Goal: Task Accomplishment & Management: Manage account settings

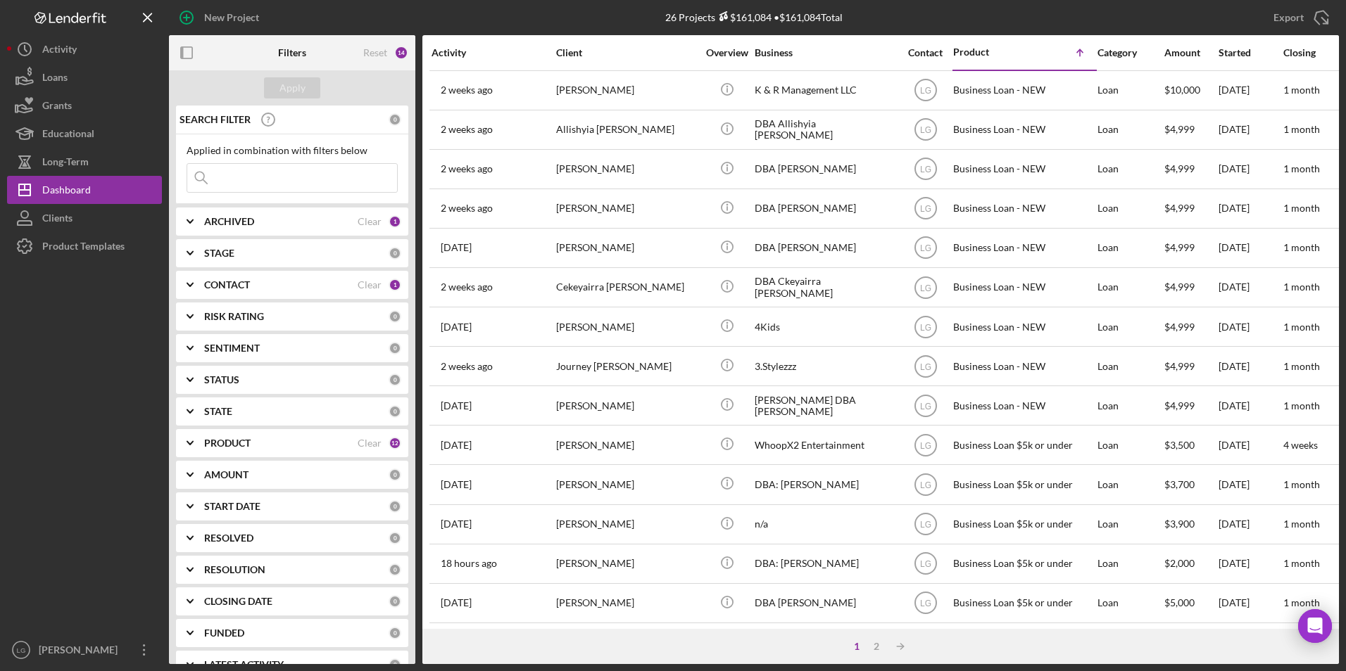
scroll to position [352, 0]
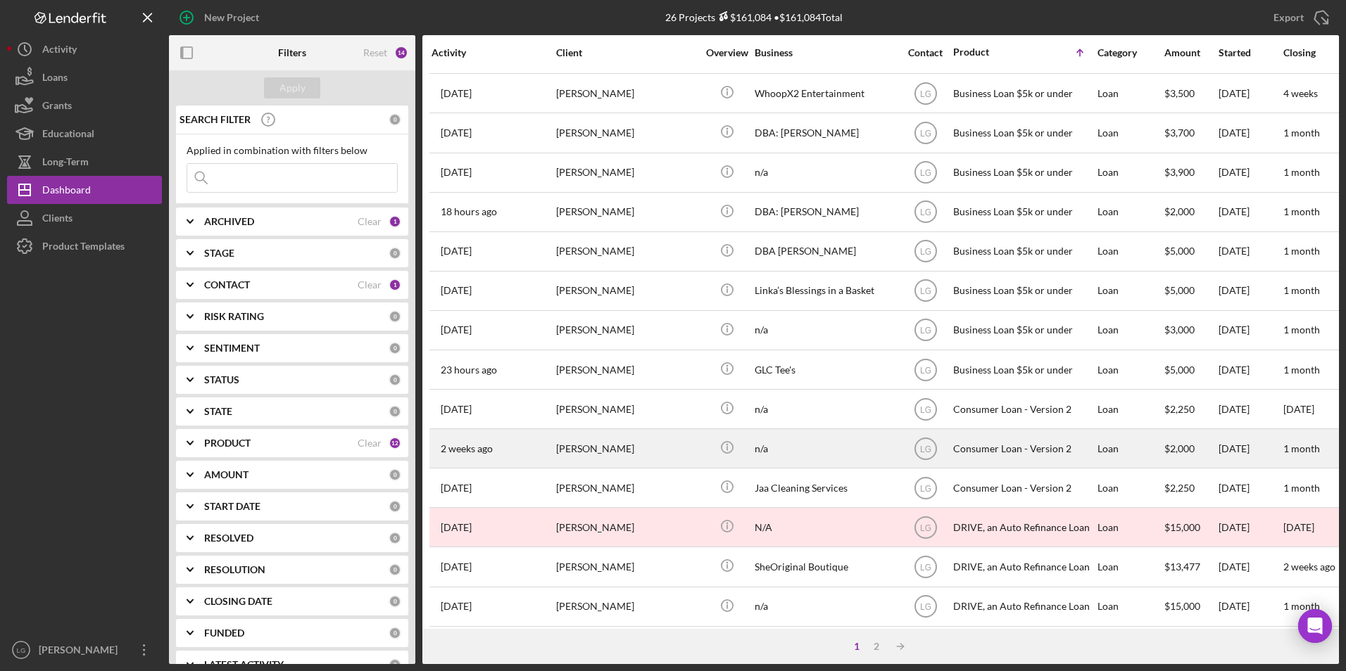
click at [619, 393] on div "[PERSON_NAME]" at bounding box center [626, 448] width 141 height 37
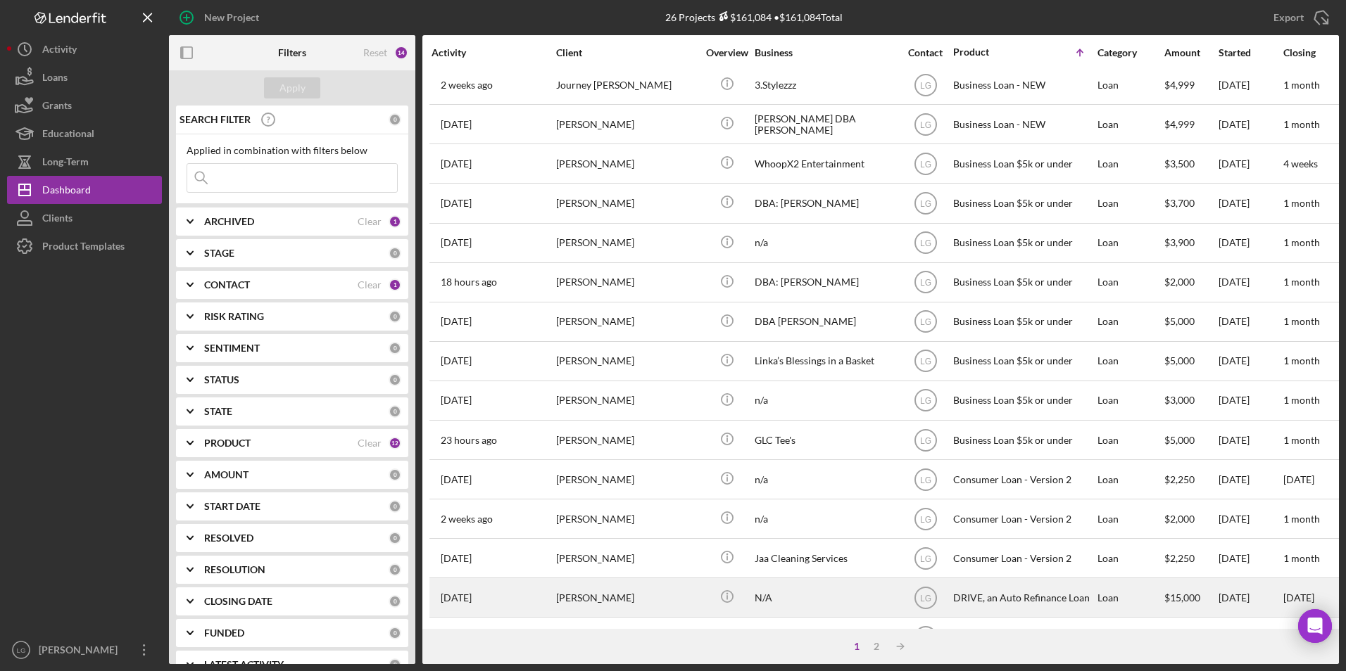
scroll to position [446, 0]
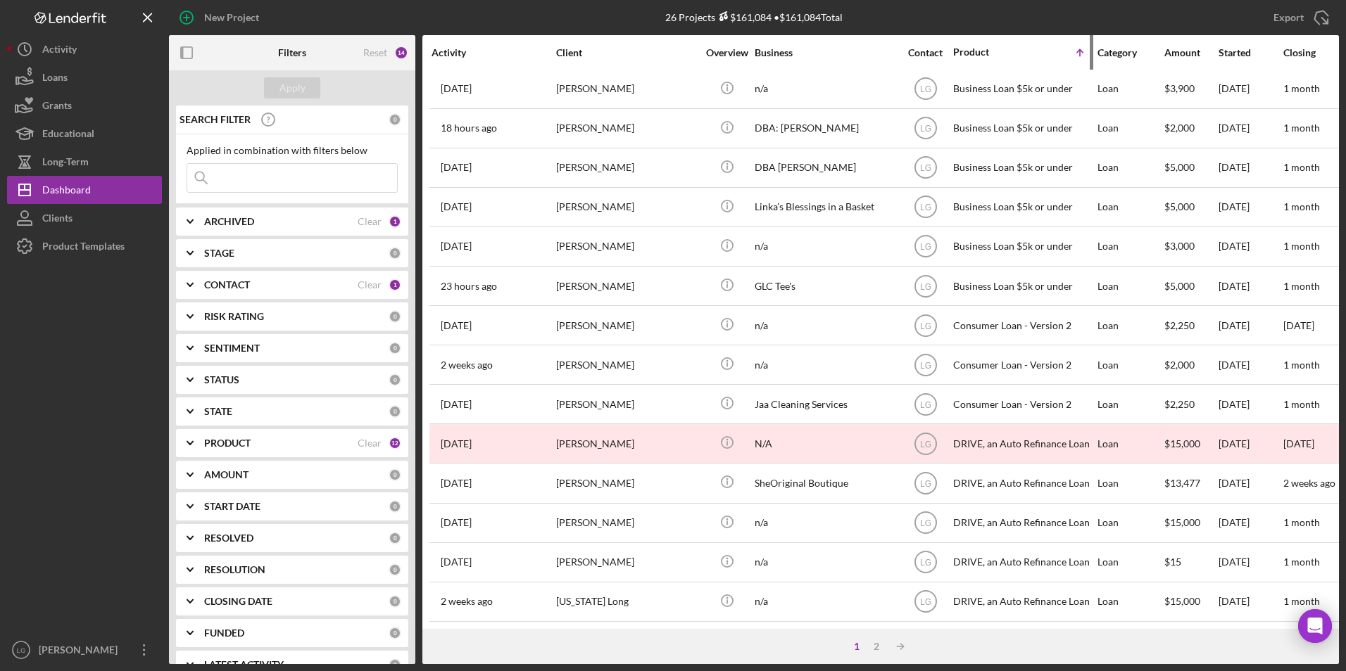
click at [870, 55] on div "Product" at bounding box center [988, 51] width 70 height 11
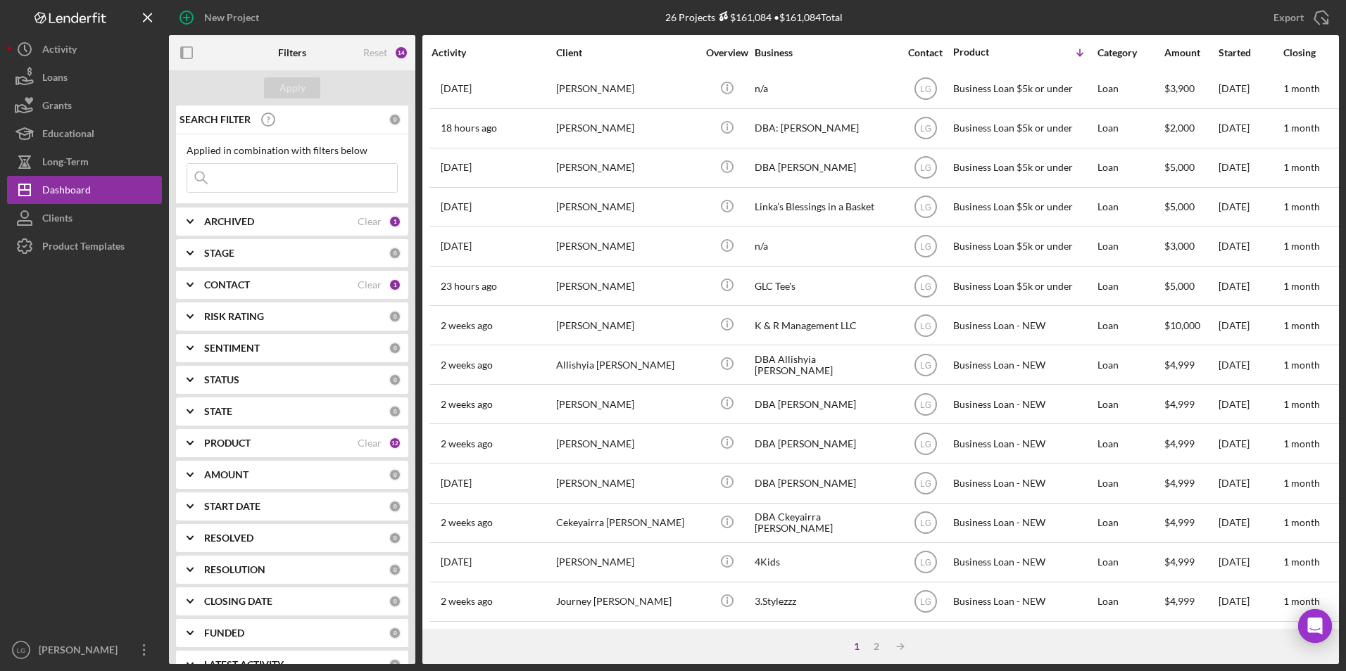
scroll to position [0, 0]
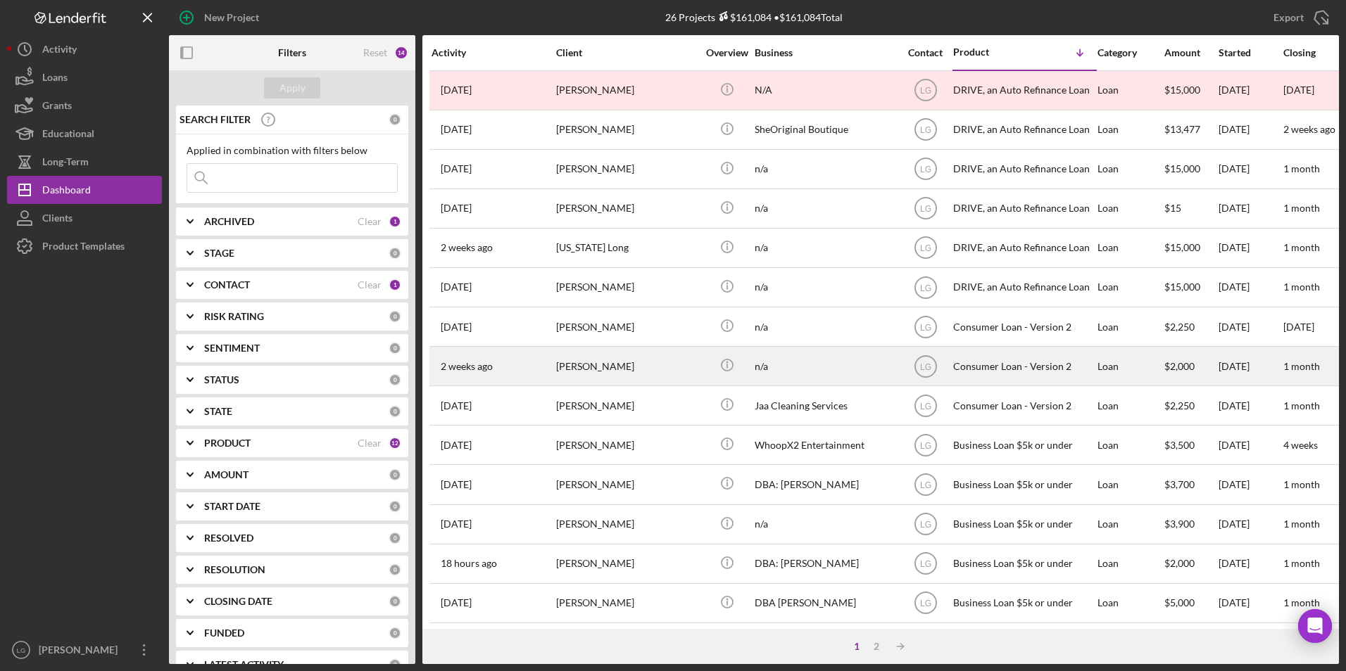
click at [612, 370] on div "[PERSON_NAME]" at bounding box center [626, 366] width 141 height 37
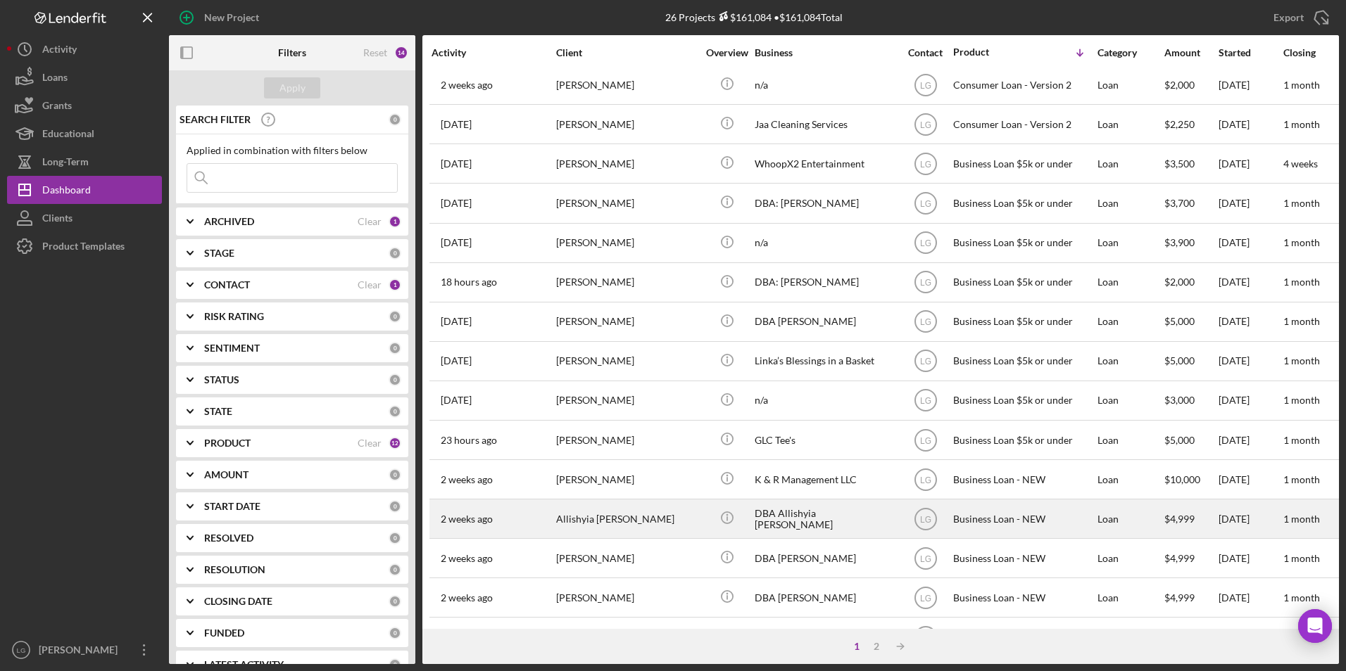
scroll to position [446, 0]
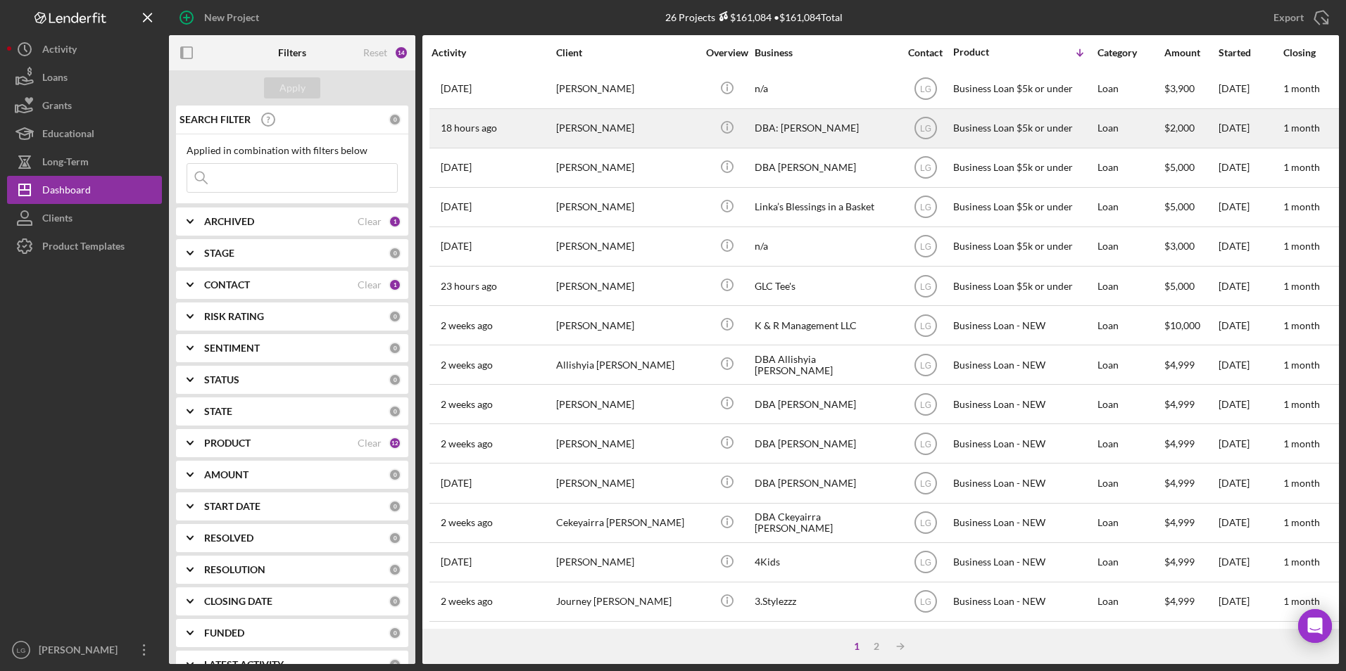
click at [599, 120] on div "Shidya Sullivan" at bounding box center [626, 128] width 141 height 37
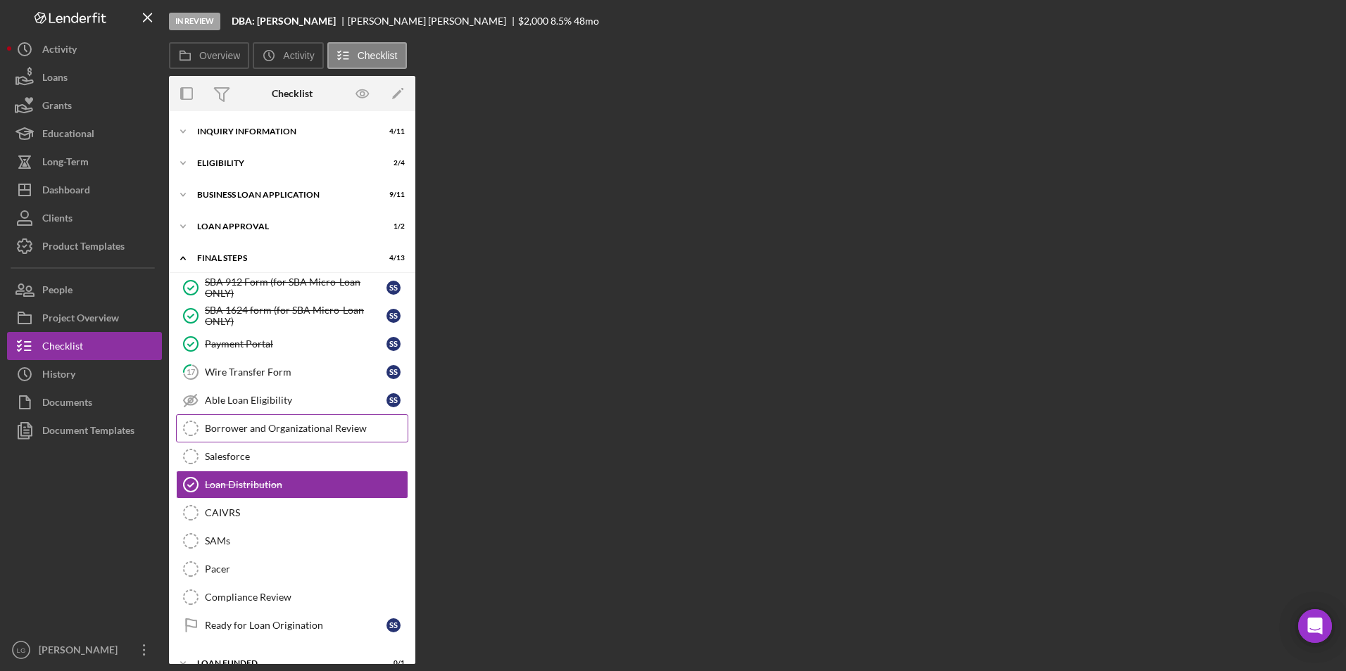
scroll to position [21, 0]
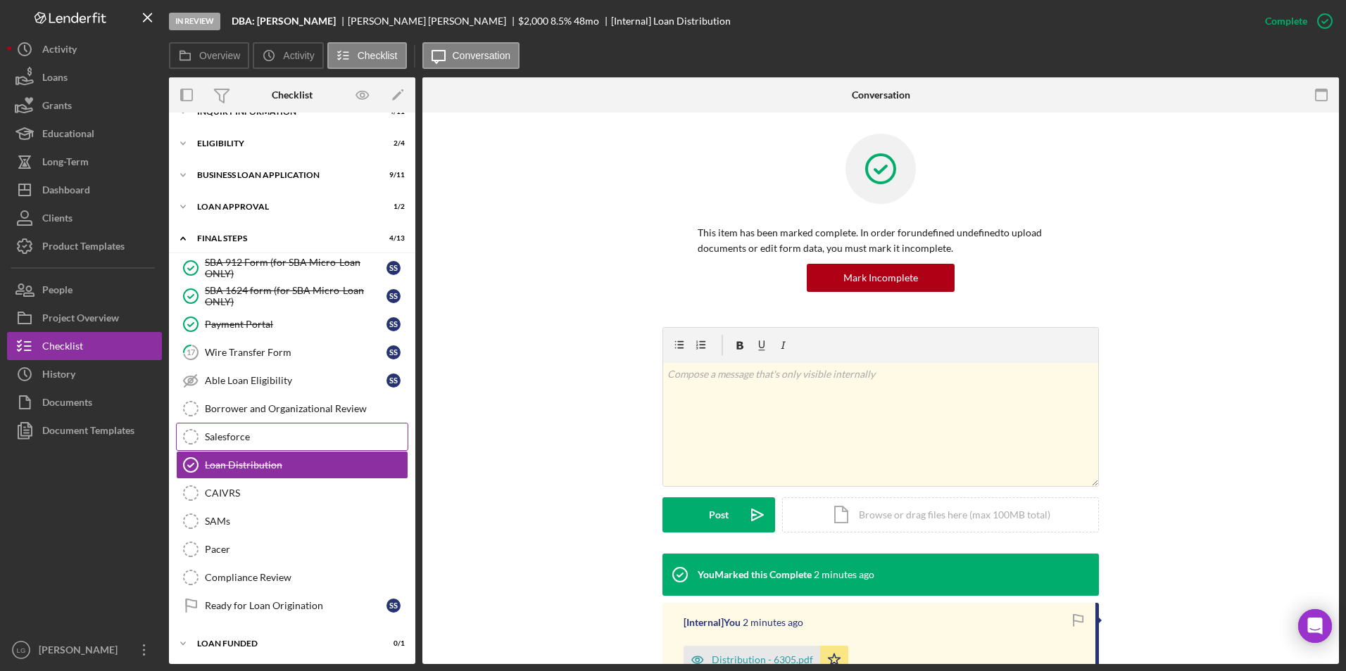
click at [288, 393] on div "Salesforce" at bounding box center [306, 436] width 203 height 11
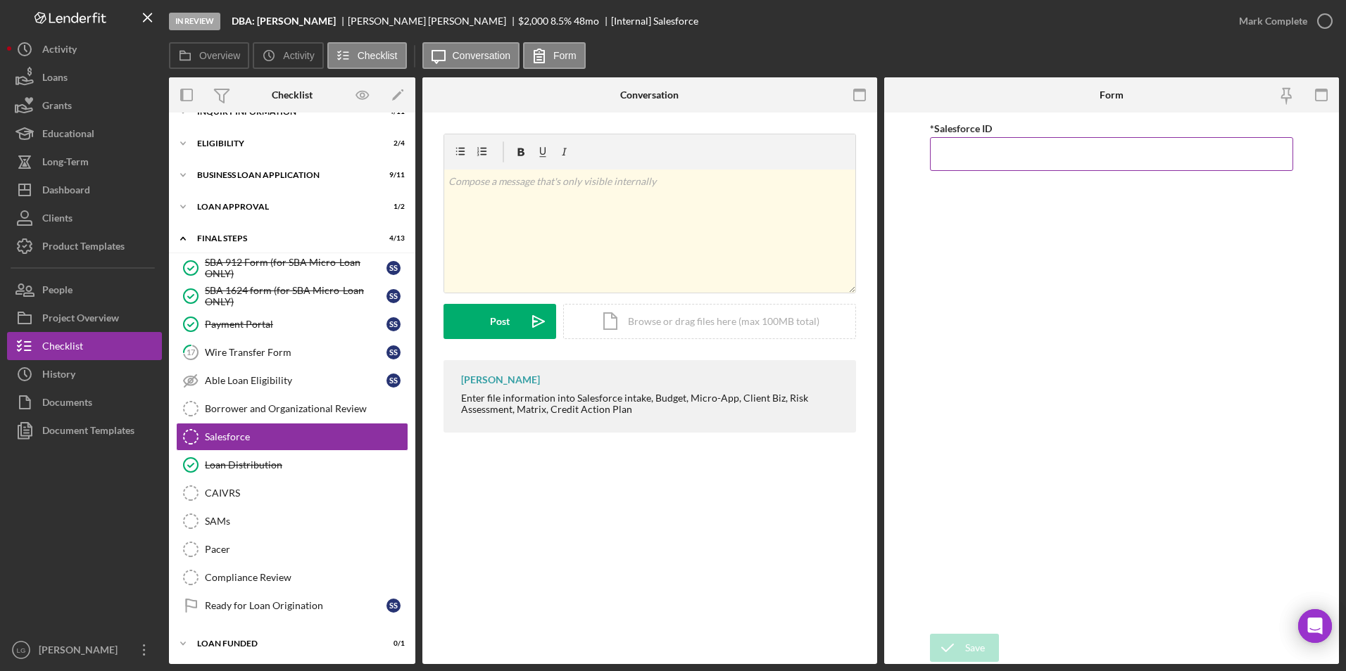
click at [870, 156] on input "*Salesforce ID" at bounding box center [1112, 154] width 364 height 34
paste input "0wPC000002NDBVYA4"
type input "0wPC000002NDBVYA4"
click at [870, 393] on div "Save" at bounding box center [975, 648] width 20 height 28
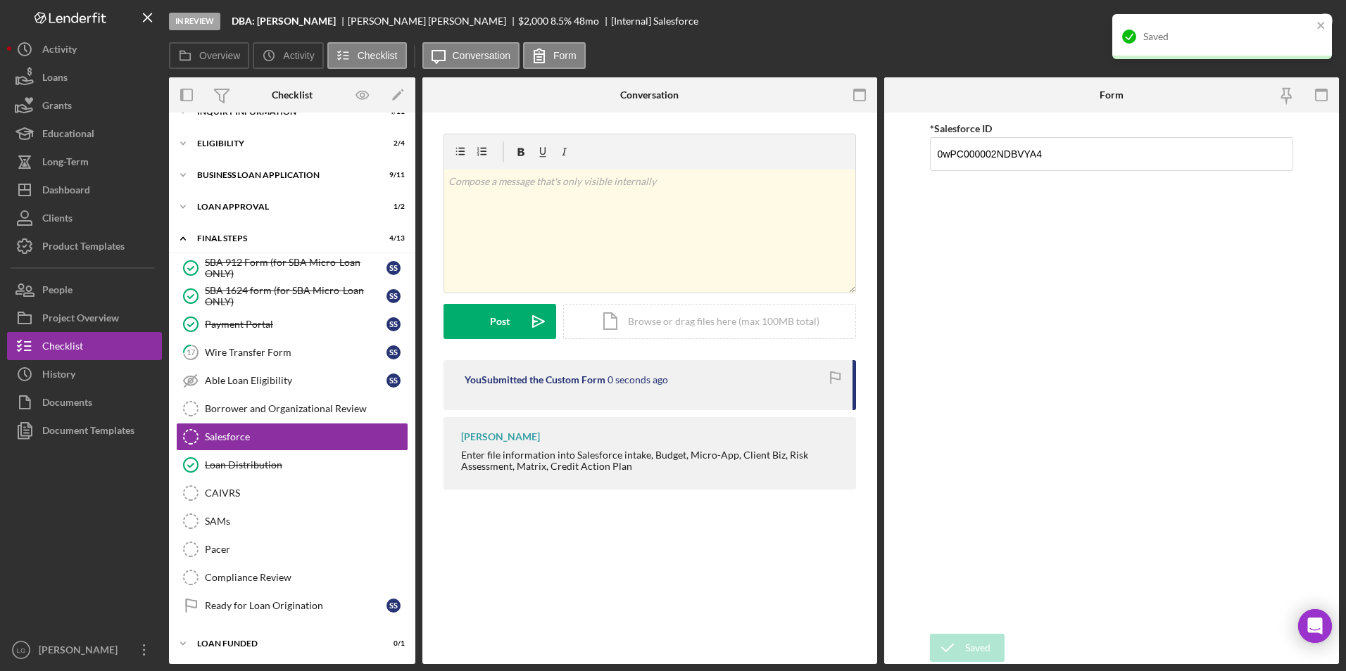
click at [870, 29] on div "Saved" at bounding box center [1217, 36] width 198 height 23
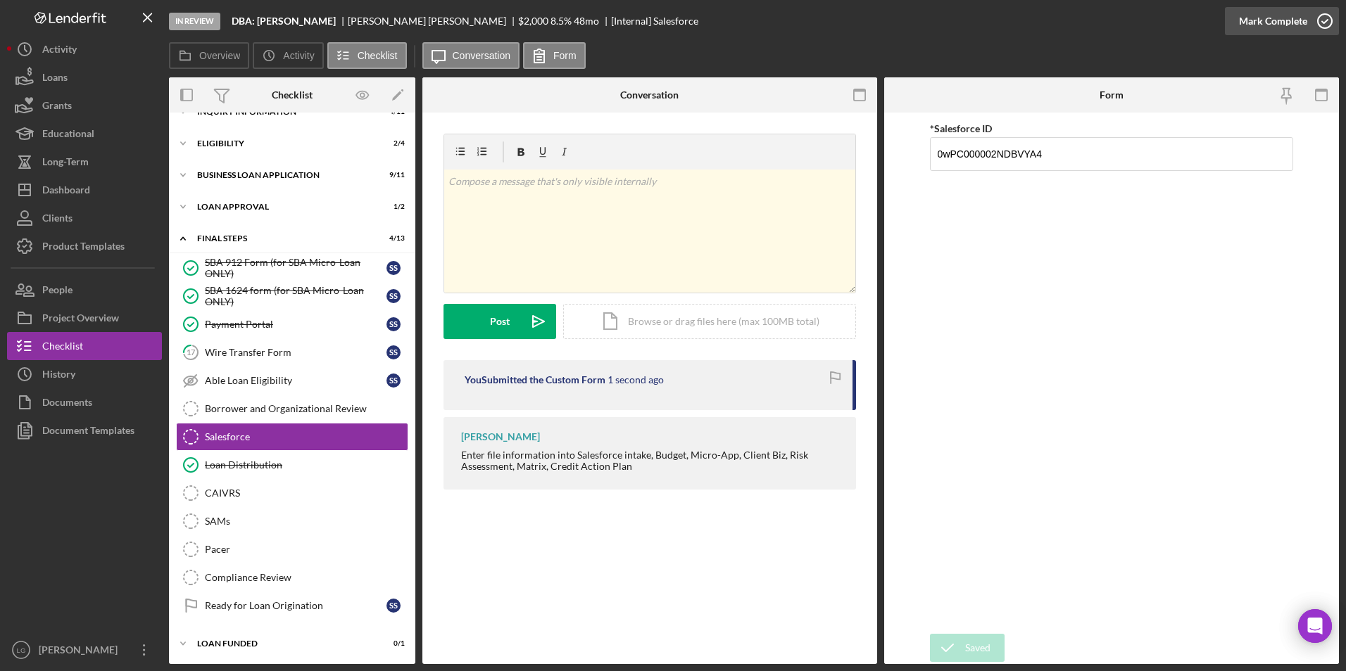
click at [870, 14] on div "Mark Complete" at bounding box center [1273, 21] width 68 height 28
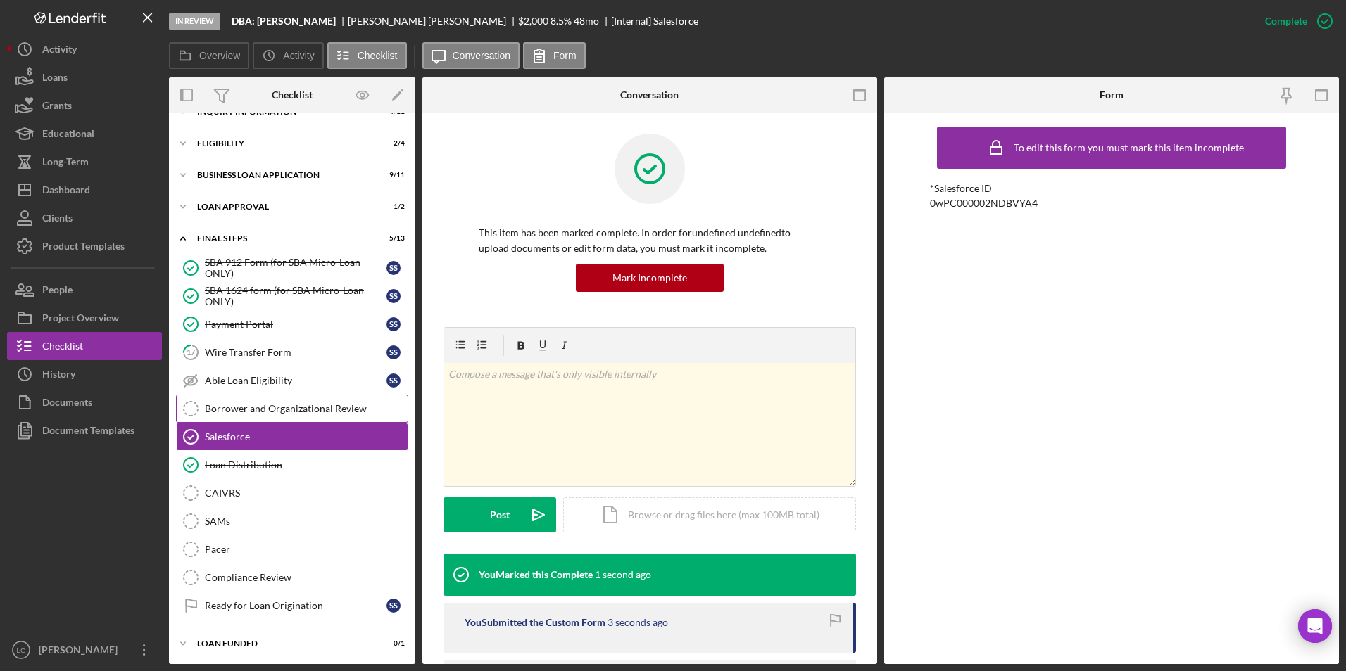
click at [258, 393] on div "Borrower and Organizational Review" at bounding box center [306, 408] width 203 height 11
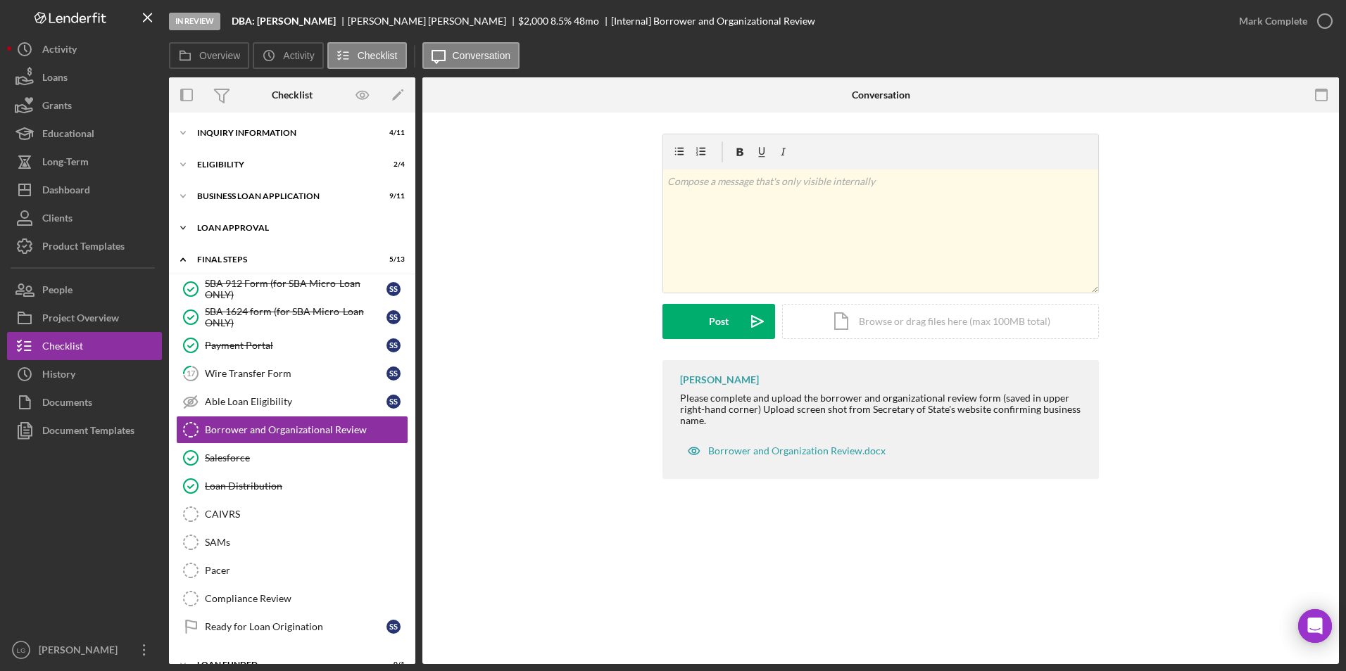
click at [221, 223] on div "Icon/Expander Loan Approval 1 / 2" at bounding box center [292, 228] width 246 height 28
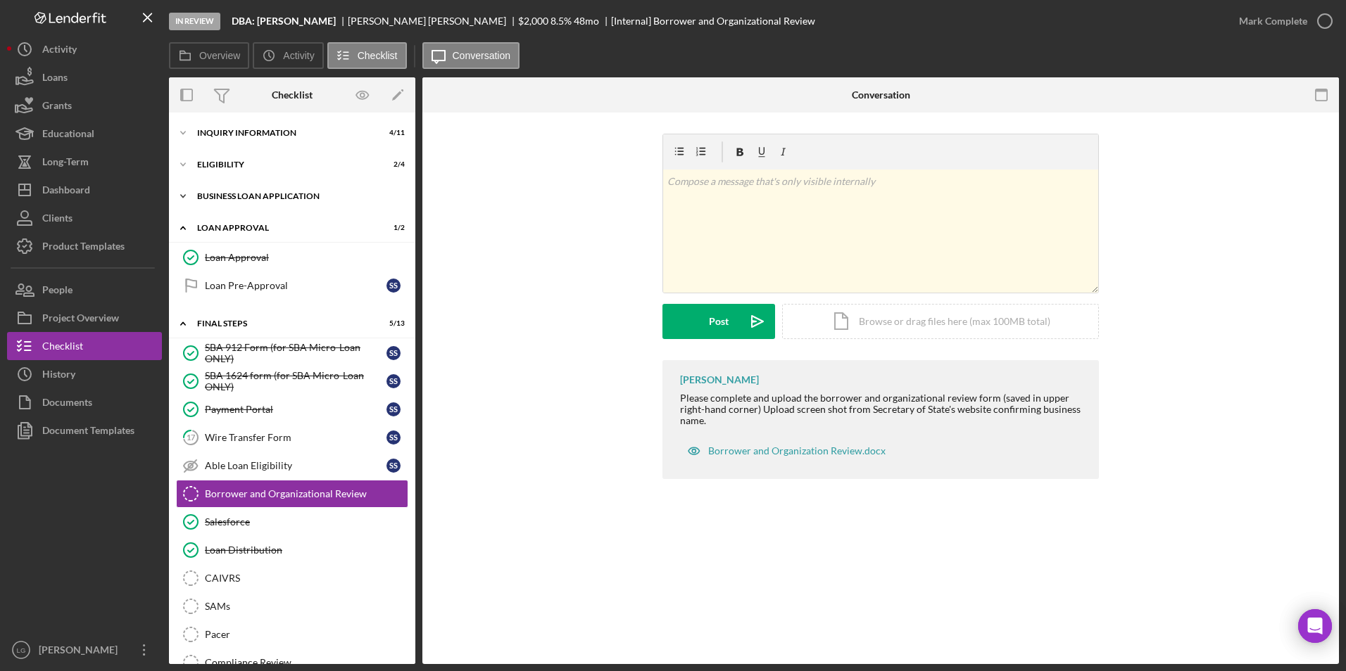
click at [222, 198] on div "BUSINESS LOAN APPLICATION" at bounding box center [297, 196] width 201 height 8
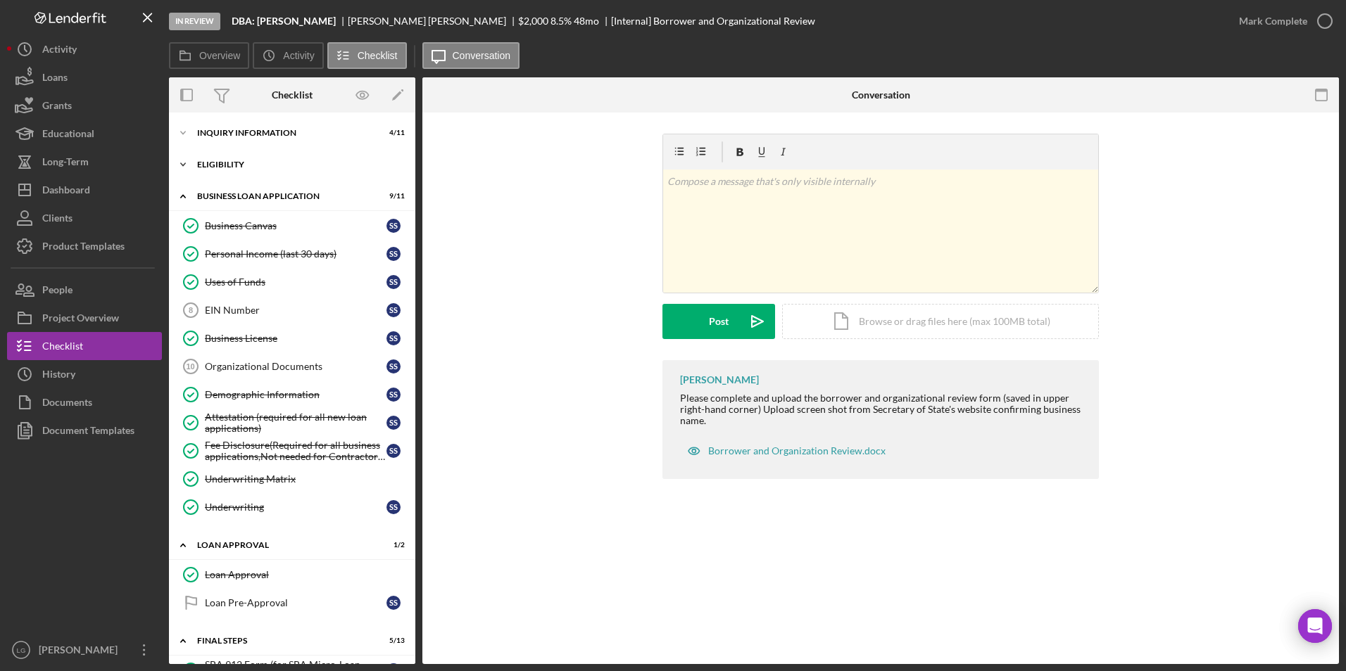
click at [222, 165] on div "Eligibility" at bounding box center [297, 164] width 201 height 8
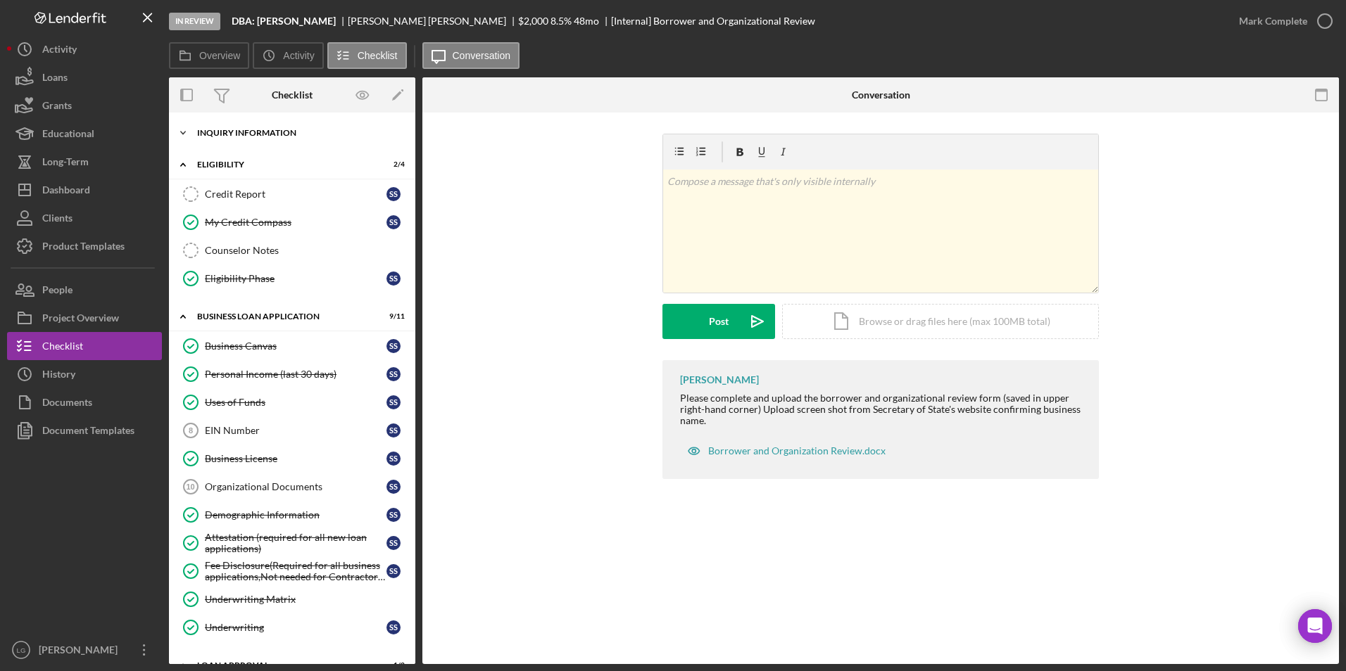
click at [262, 134] on div "INQUIRY INFORMATION" at bounding box center [297, 133] width 201 height 8
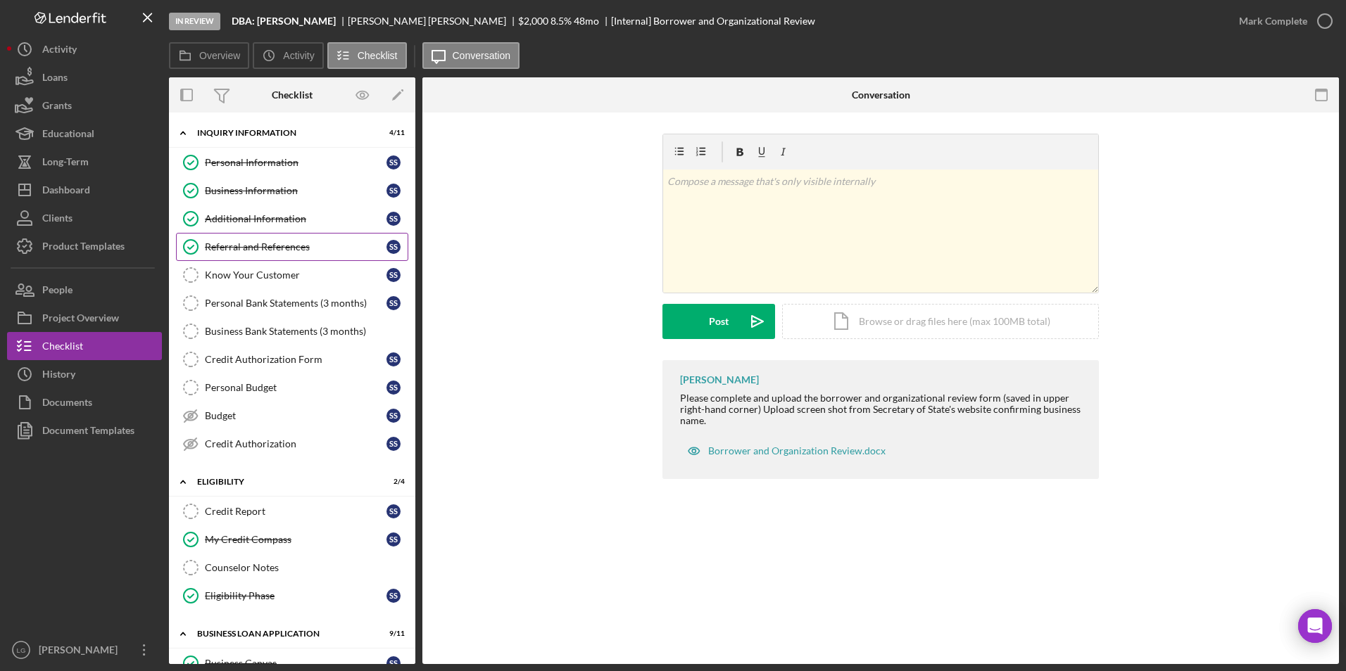
drag, startPoint x: 286, startPoint y: 242, endPoint x: 434, endPoint y: 260, distance: 148.2
click at [286, 242] on div "Referral and References" at bounding box center [296, 246] width 182 height 11
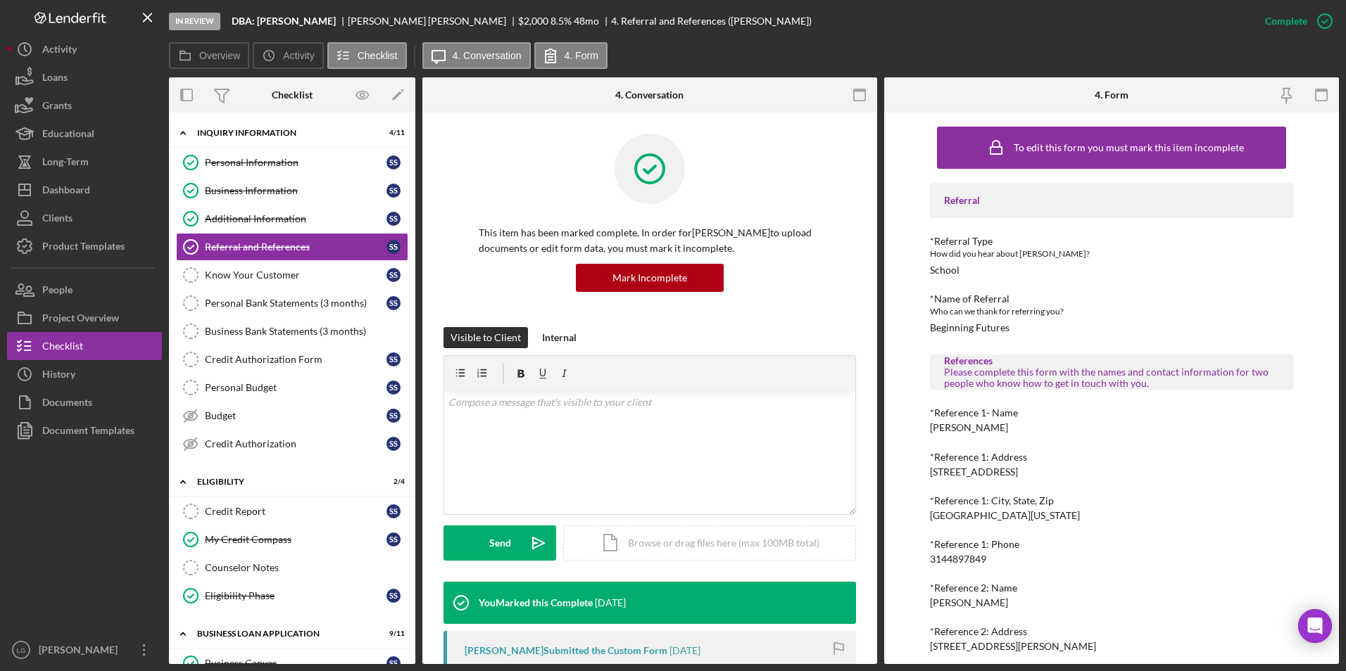
scroll to position [97, 0]
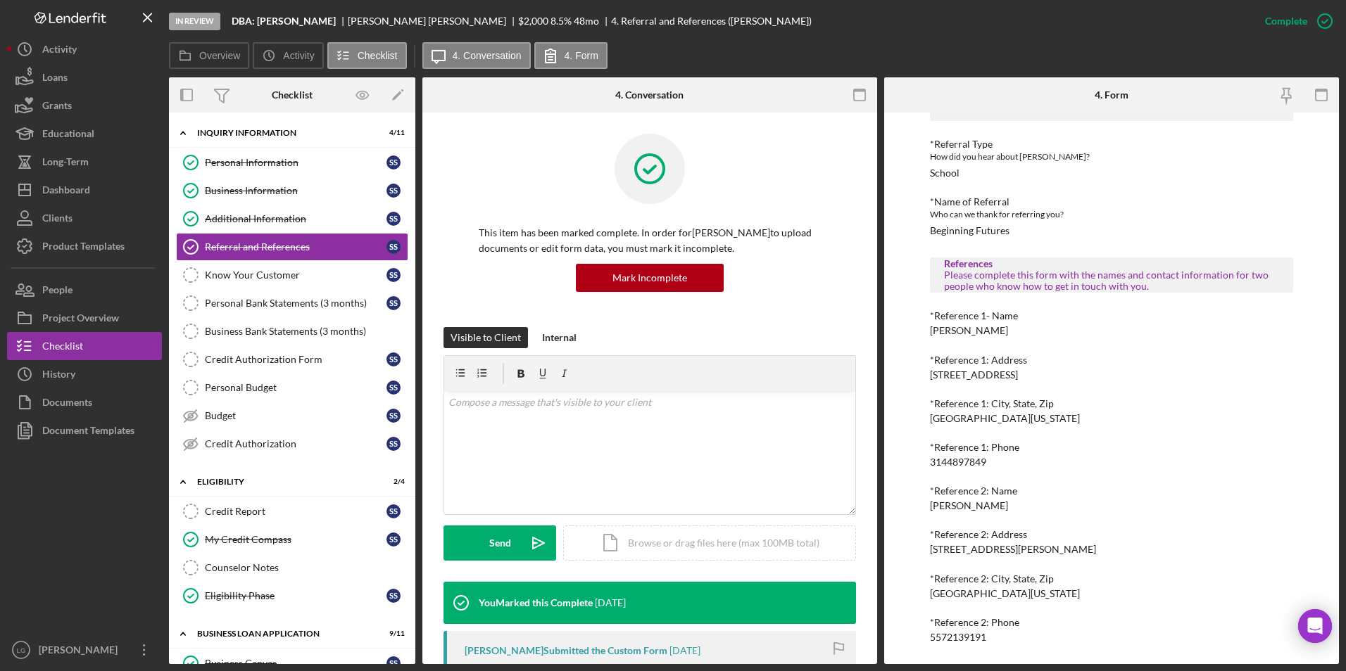
drag, startPoint x: 1021, startPoint y: 335, endPoint x: 921, endPoint y: 334, distance: 100.7
click at [870, 334] on div "To edit this form you must mark this item incomplete Referral *Referral Type Ho…" at bounding box center [1111, 389] width 455 height 552
drag, startPoint x: 921, startPoint y: 334, endPoint x: 945, endPoint y: 335, distance: 24.6
copy div "Daisha Johnson"
drag, startPoint x: 1009, startPoint y: 460, endPoint x: 911, endPoint y: 458, distance: 97.8
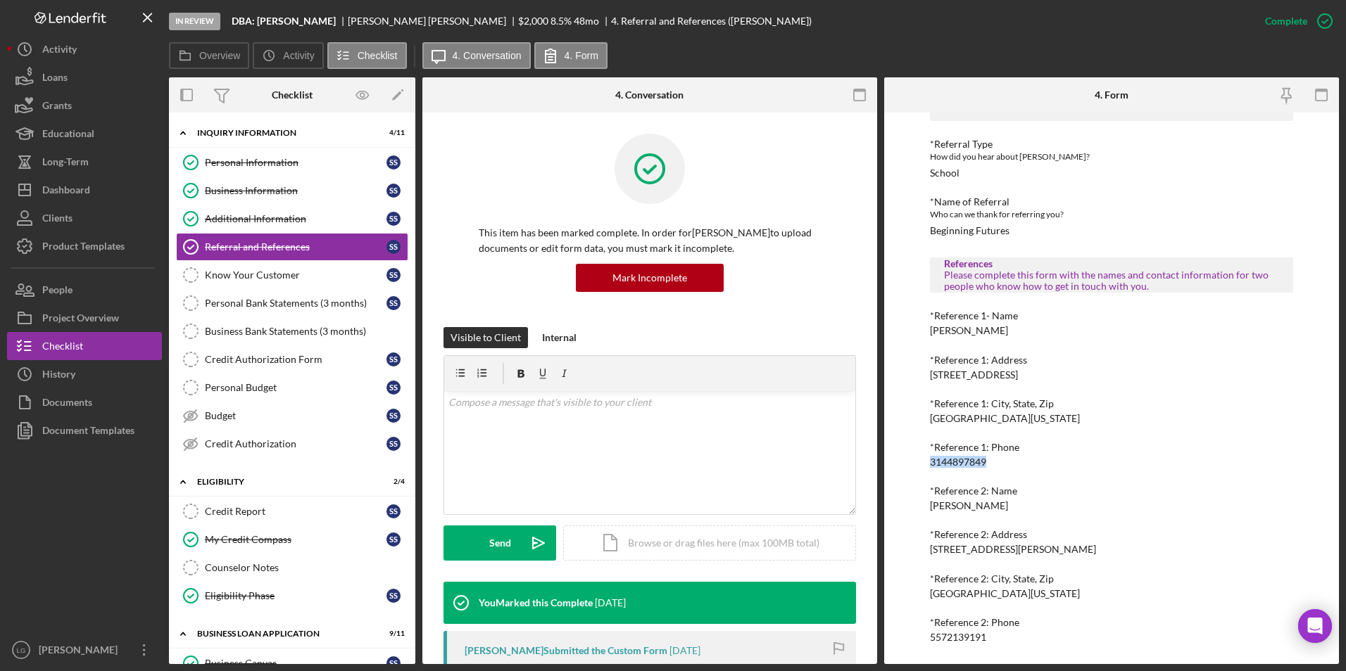
click at [870, 393] on div "To edit this form you must mark this item incomplete Referral *Referral Type Ho…" at bounding box center [1111, 389] width 455 height 552
drag, startPoint x: 911, startPoint y: 458, endPoint x: 942, endPoint y: 457, distance: 31.7
copy div "3144897849"
drag, startPoint x: 1024, startPoint y: 507, endPoint x: 912, endPoint y: 511, distance: 112.0
click at [870, 393] on div "To edit this form you must mark this item incomplete Referral *Referral Type Ho…" at bounding box center [1111, 389] width 455 height 552
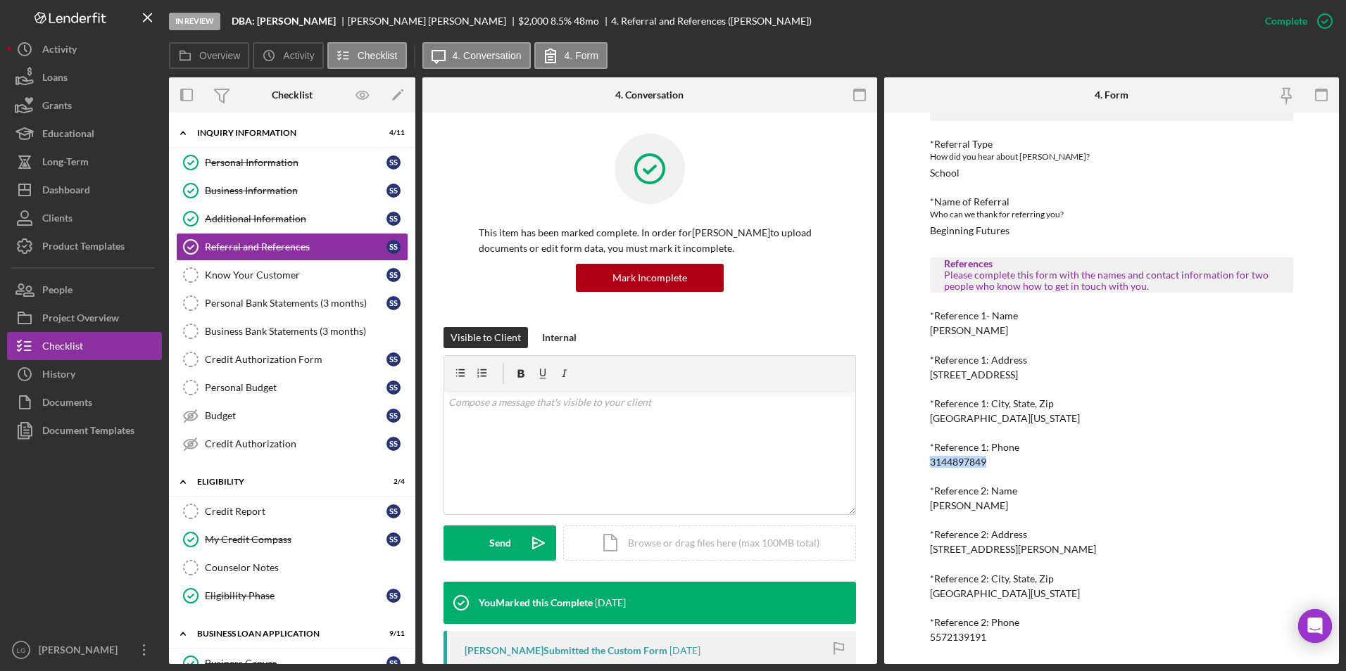
drag, startPoint x: 912, startPoint y: 511, endPoint x: 949, endPoint y: 508, distance: 36.7
copy div "Lashanta Smallwood"
drag, startPoint x: 989, startPoint y: 638, endPoint x: 924, endPoint y: 640, distance: 64.8
click at [870, 393] on div "To edit this form you must mark this item incomplete Referral *Referral Type Ho…" at bounding box center [1111, 389] width 455 height 552
drag, startPoint x: 924, startPoint y: 640, endPoint x: 945, endPoint y: 638, distance: 21.2
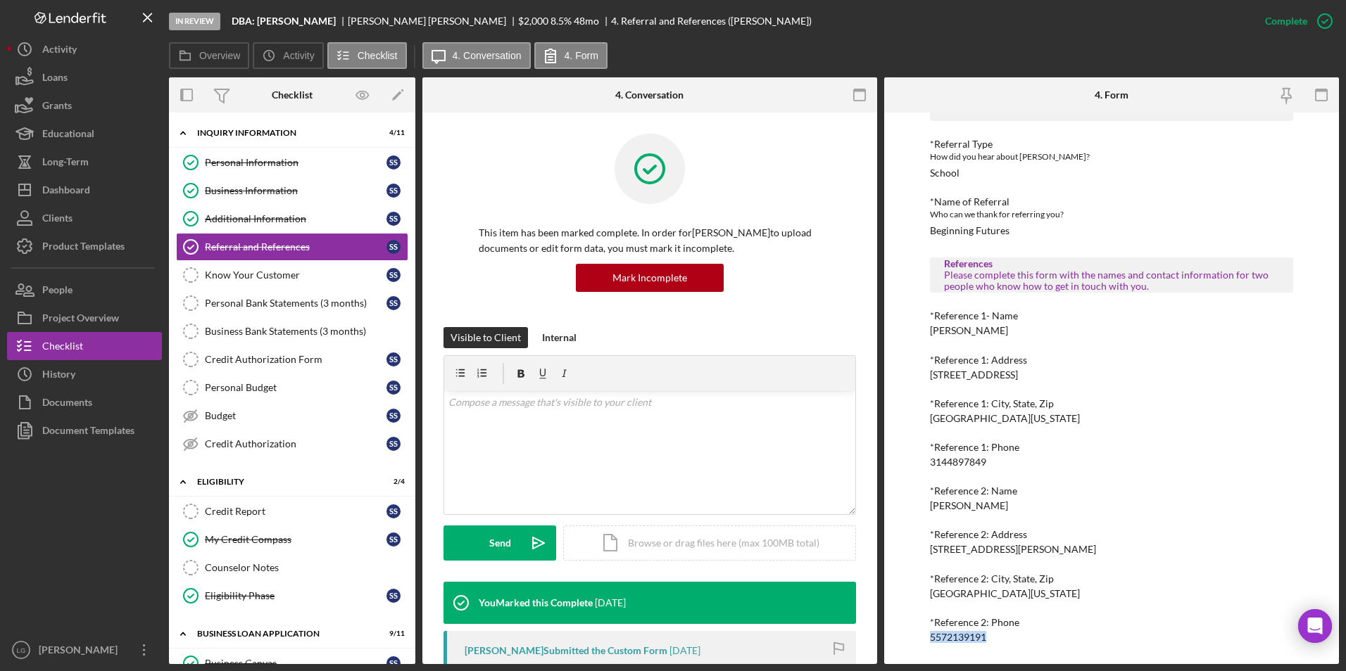
copy div "5572139191"
click at [216, 393] on link "Credit Report Credit Report S S" at bounding box center [292, 512] width 232 height 28
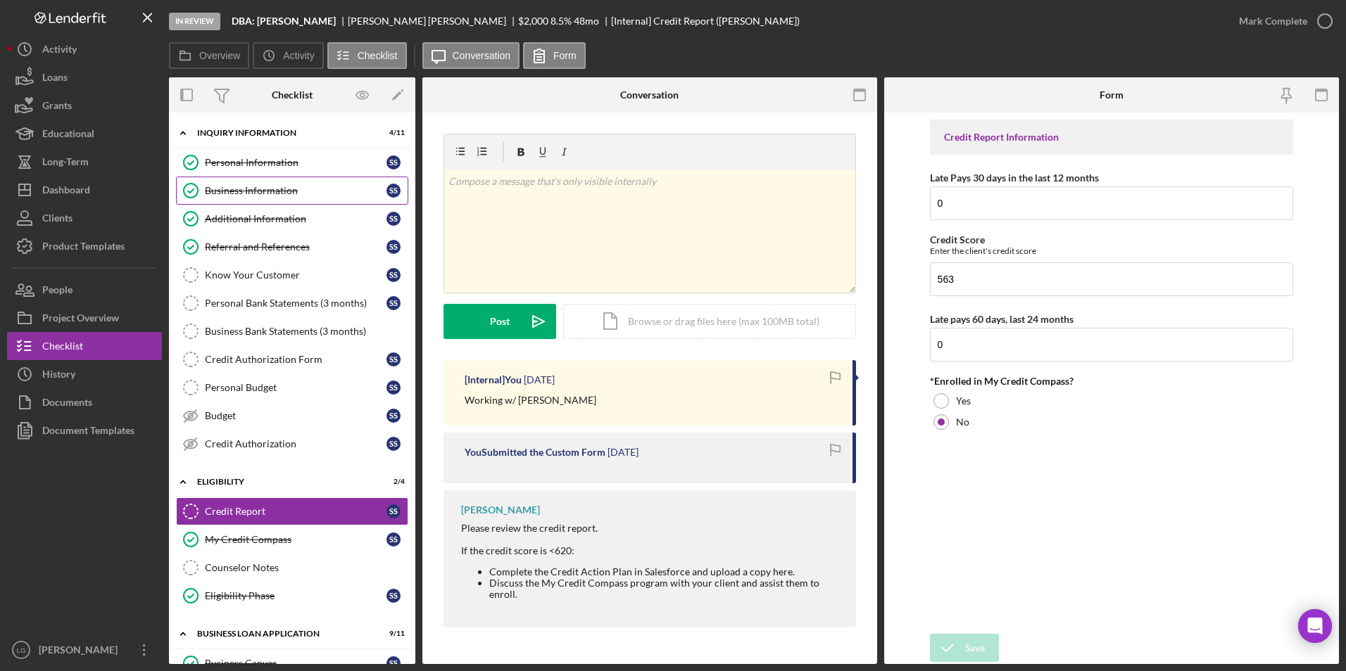
click at [251, 182] on link "Business Information Business Information S S" at bounding box center [292, 191] width 232 height 28
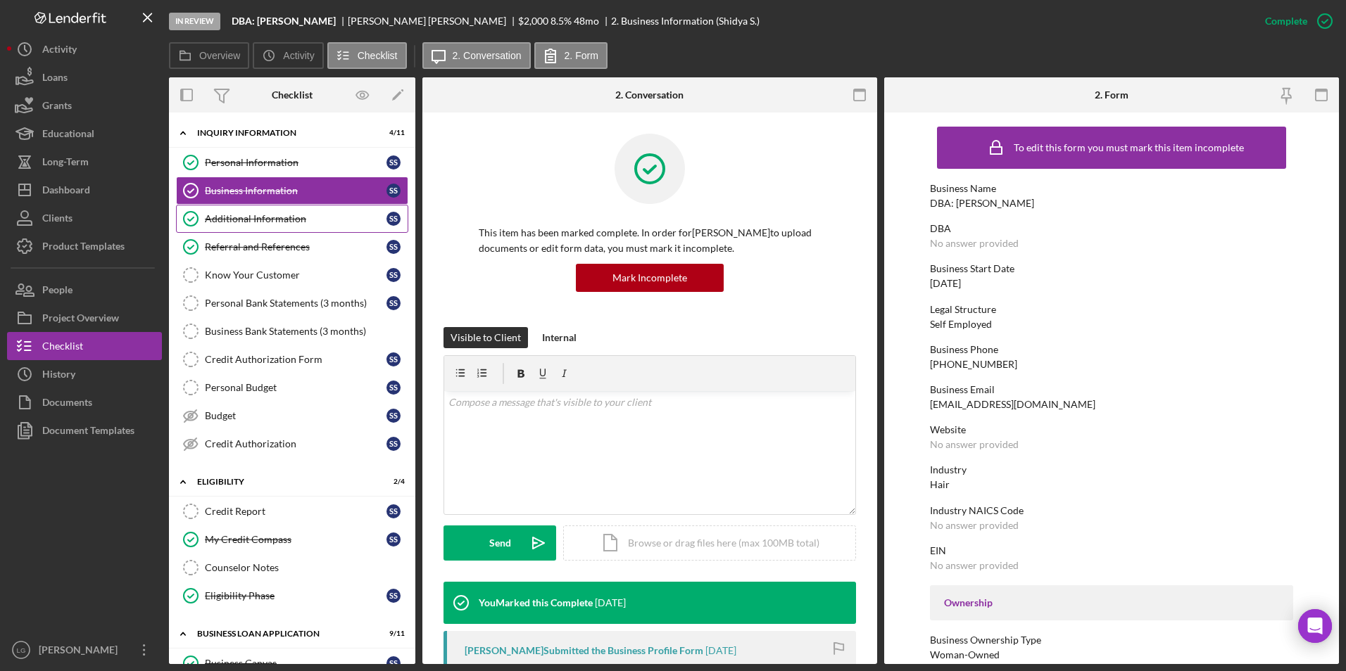
click at [289, 226] on link "Additional Information Additional Information S S" at bounding box center [292, 219] width 232 height 28
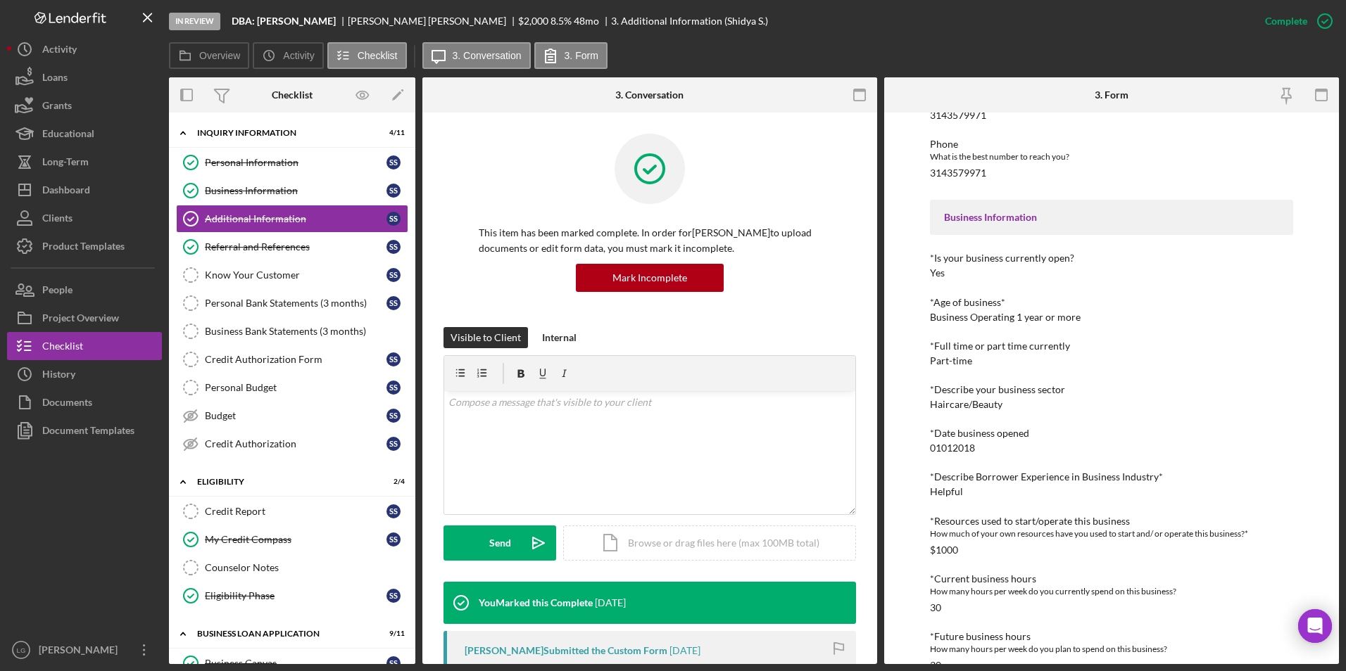
scroll to position [211, 0]
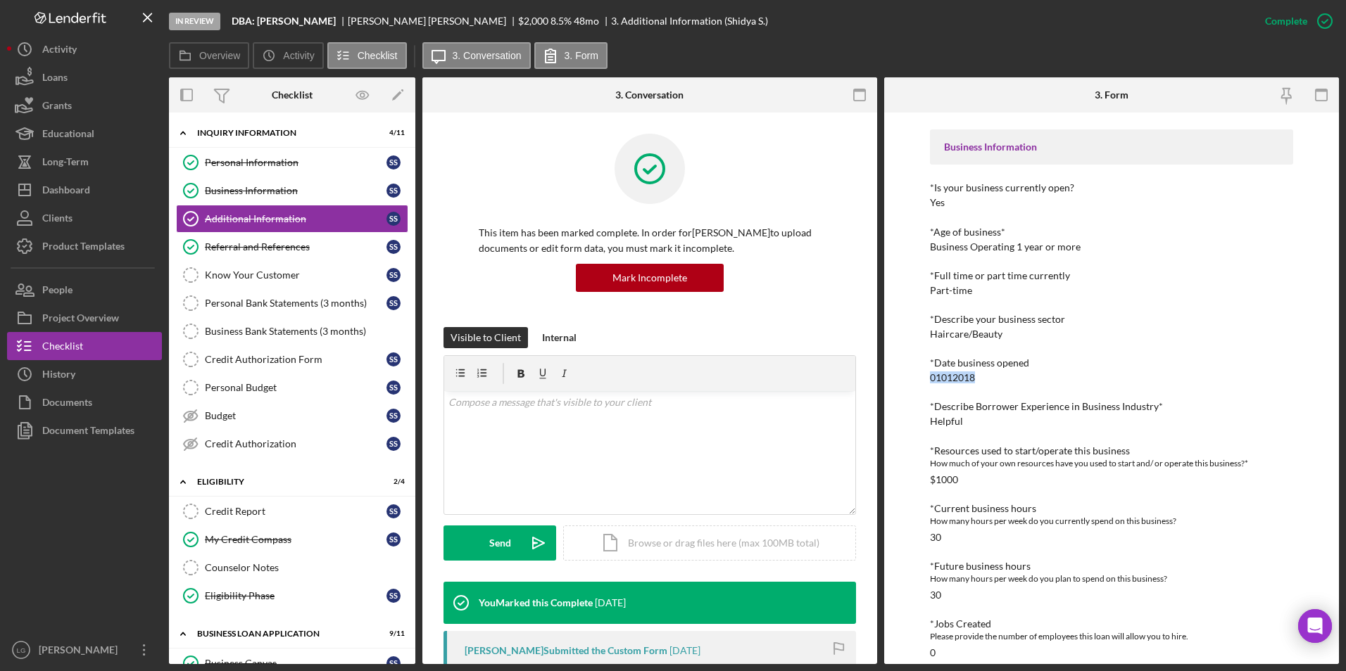
drag, startPoint x: 993, startPoint y: 381, endPoint x: 916, endPoint y: 377, distance: 77.5
click at [870, 377] on div "To edit this form you must mark this item incomplete Personal Information *Mobi…" at bounding box center [1111, 389] width 455 height 552
drag, startPoint x: 916, startPoint y: 377, endPoint x: 948, endPoint y: 377, distance: 32.4
copy div "01012018"
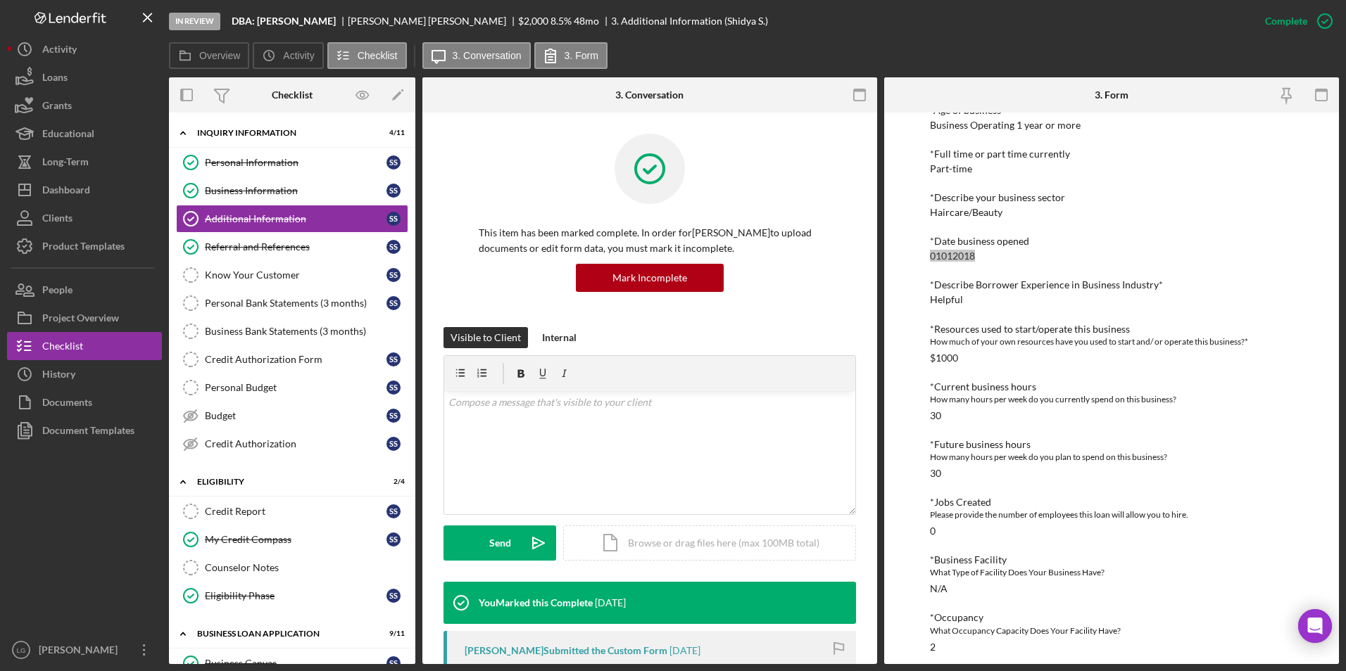
scroll to position [474, 0]
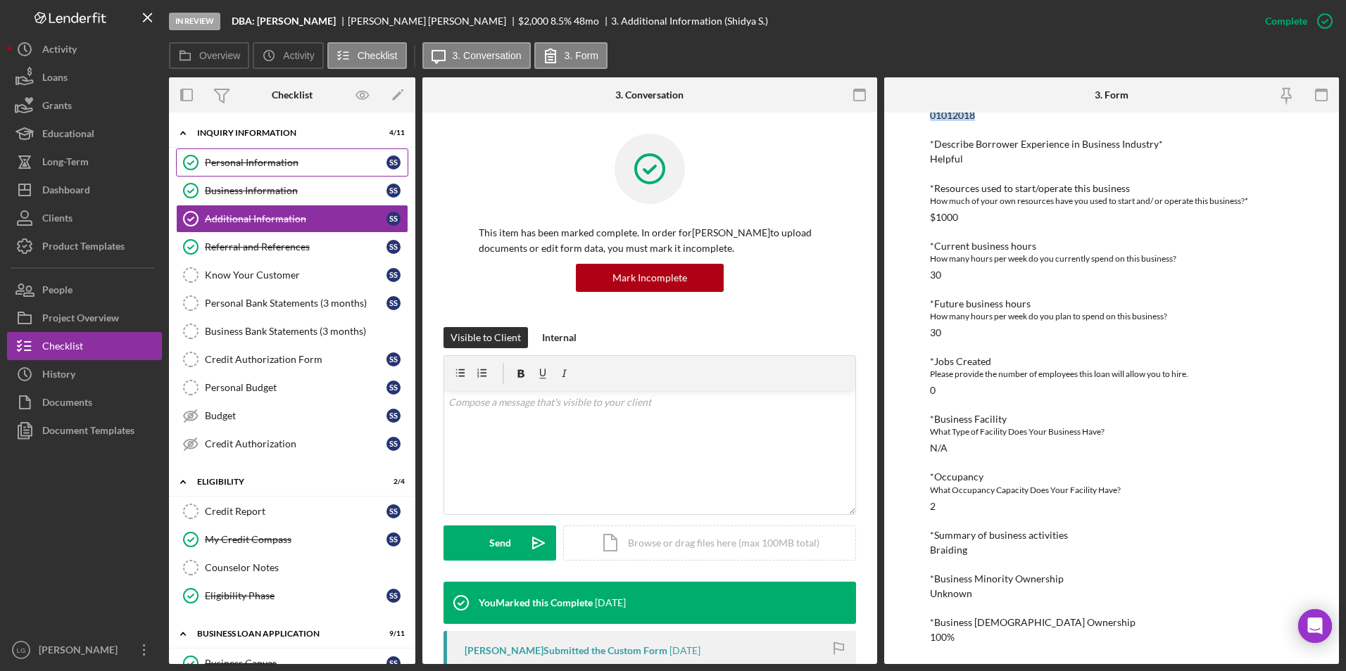
drag, startPoint x: 307, startPoint y: 159, endPoint x: 331, endPoint y: 164, distance: 24.4
click at [307, 159] on div "Personal Information" at bounding box center [296, 162] width 182 height 11
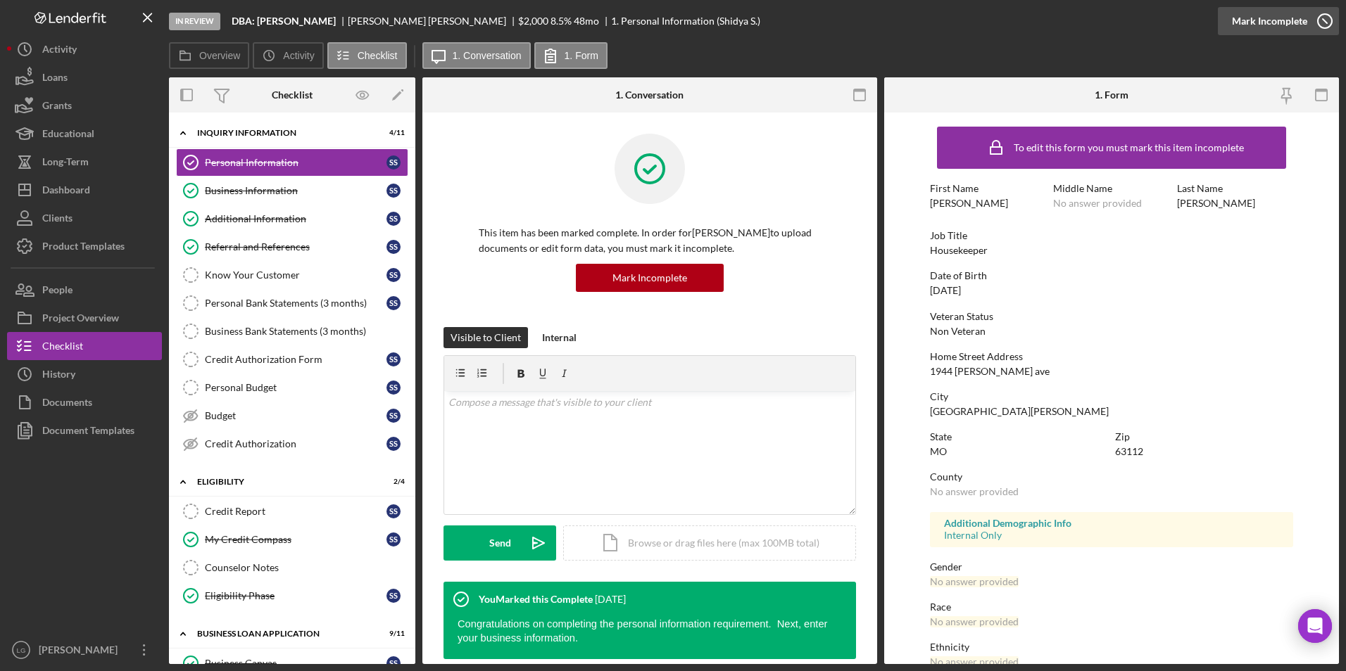
click at [870, 11] on div "Mark Incomplete" at bounding box center [1269, 21] width 75 height 28
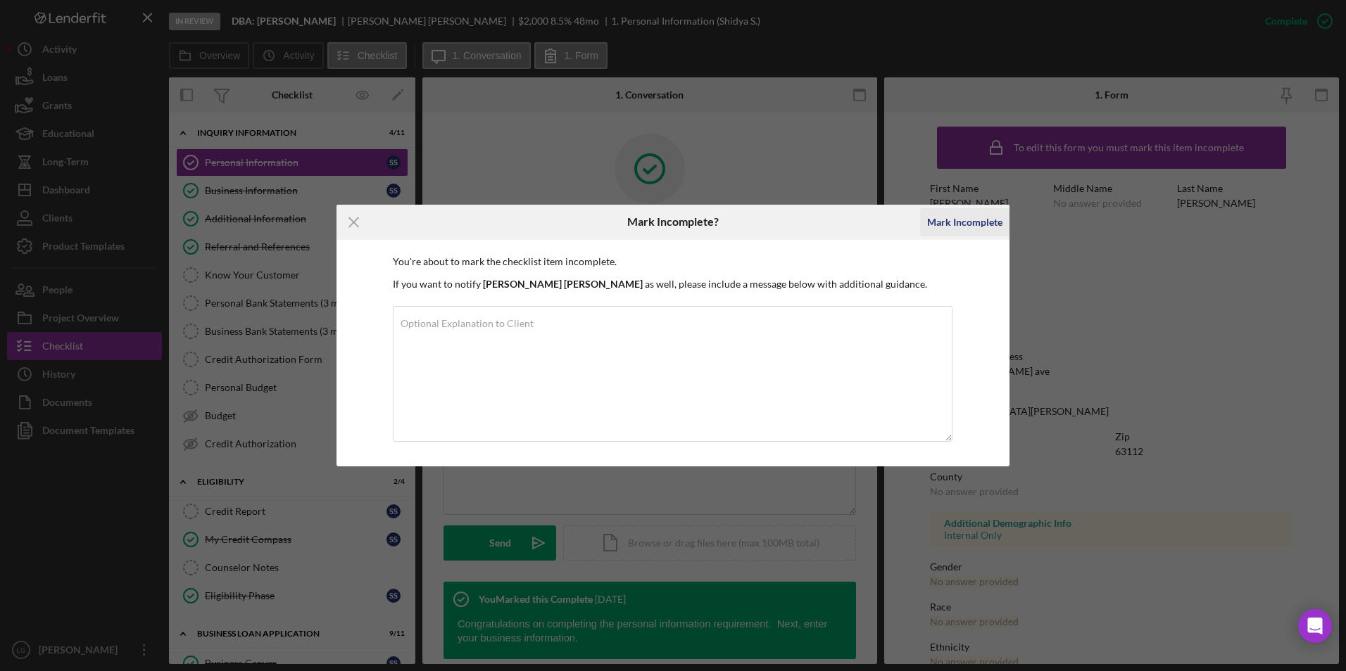
click at [870, 234] on div "Mark Incomplete" at bounding box center [964, 222] width 75 height 28
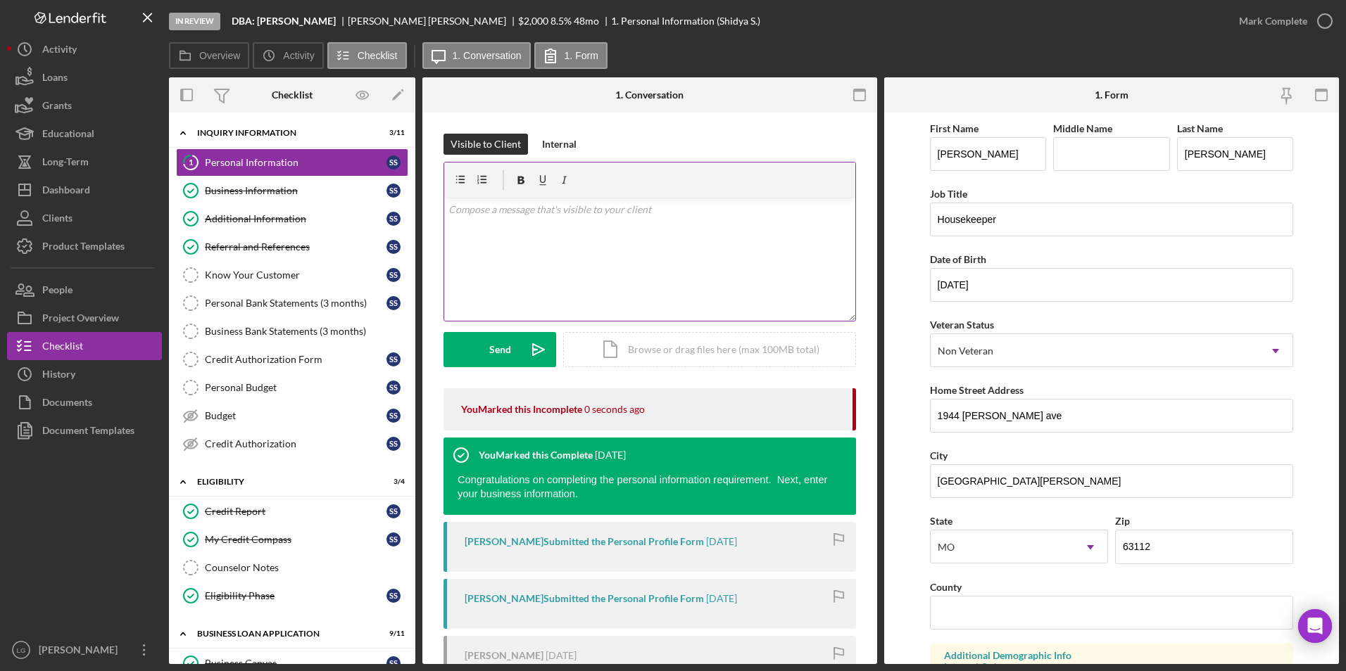
click at [557, 248] on div "v Color teal Color pink Remove color Add row above Add row below Add column bef…" at bounding box center [649, 259] width 411 height 123
click at [499, 206] on p "Ms. Sullivam do you have an upddate ID" at bounding box center [649, 209] width 403 height 15
click at [619, 212] on p "Ms. Sullivan do you have an upddate ID" at bounding box center [649, 209] width 403 height 15
drag, startPoint x: 618, startPoint y: 213, endPoint x: 583, endPoint y: 213, distance: 35.2
click at [583, 213] on p "Ms. Sullivan do you have an upddate ID" at bounding box center [649, 209] width 403 height 15
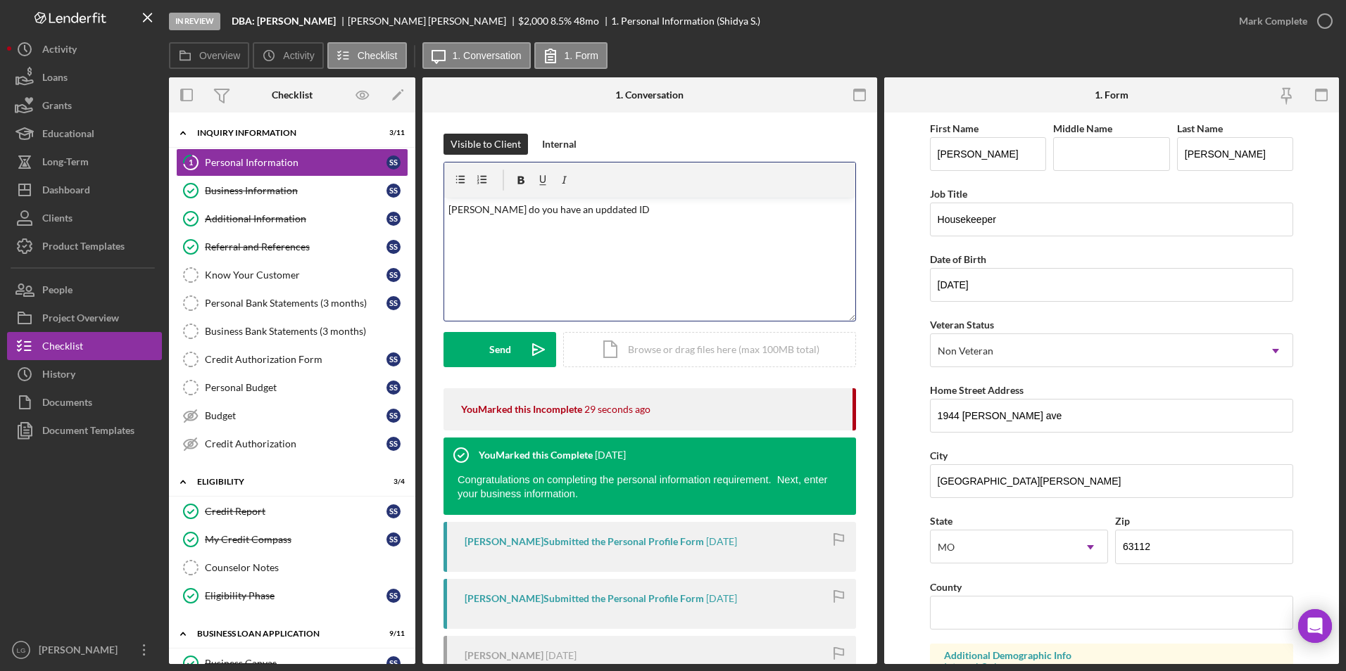
click at [582, 212] on p "Ms. Sullivan do you have an upddated ID" at bounding box center [649, 209] width 403 height 15
click at [628, 260] on div "v Color teal Color pink Remove color Add row above Add row below Add column bef…" at bounding box center [649, 259] width 411 height 123
click at [506, 349] on div "Send" at bounding box center [500, 349] width 22 height 35
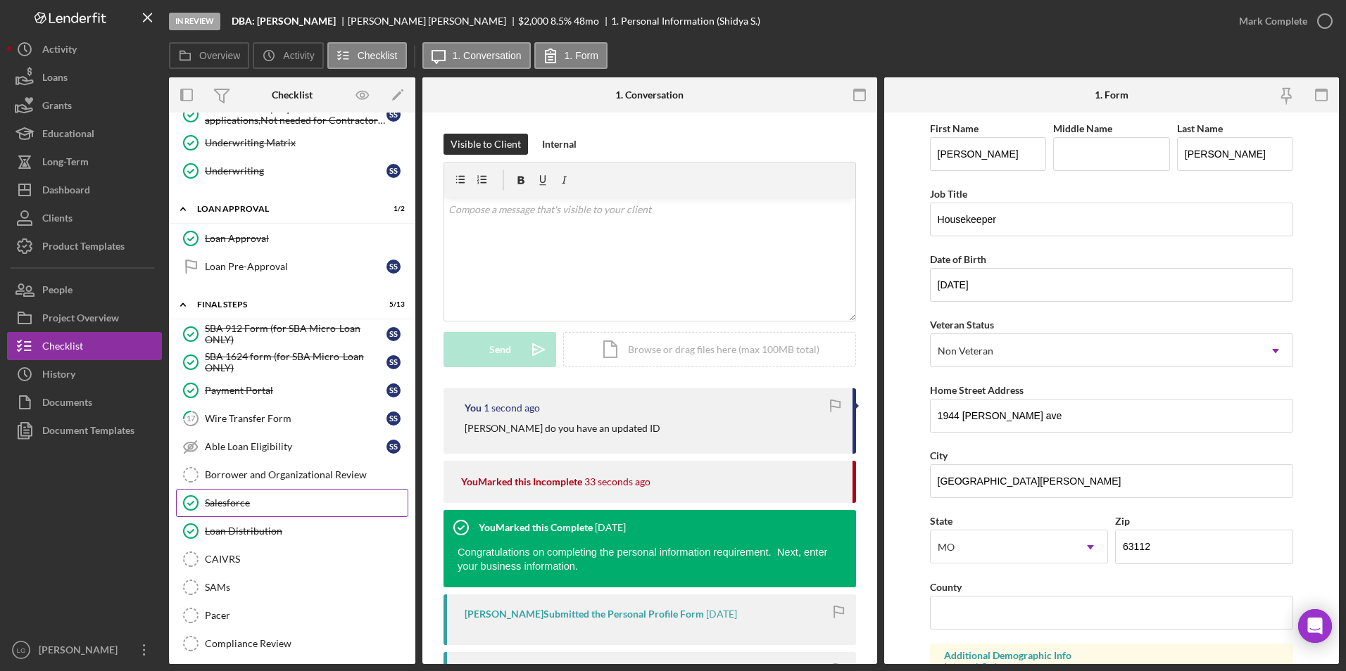
scroll to position [842, 0]
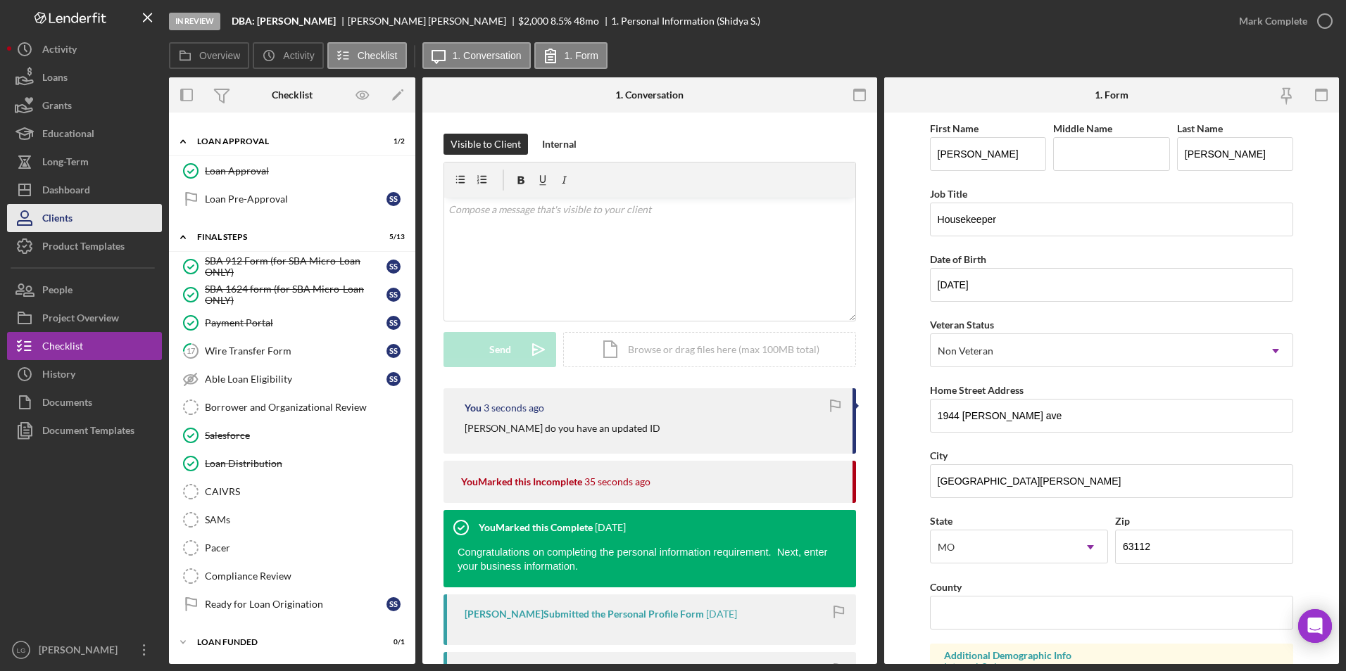
drag, startPoint x: 165, startPoint y: 210, endPoint x: 146, endPoint y: 208, distance: 19.8
click at [153, 210] on nav "Logo-Reversed Created with Sketch. Icon/Menu Close Icon/Dashboard Dashboard Nav…" at bounding box center [88, 332] width 162 height 664
drag, startPoint x: 48, startPoint y: 191, endPoint x: 75, endPoint y: 189, distance: 27.5
click at [49, 191] on div "Dashboard" at bounding box center [66, 192] width 48 height 32
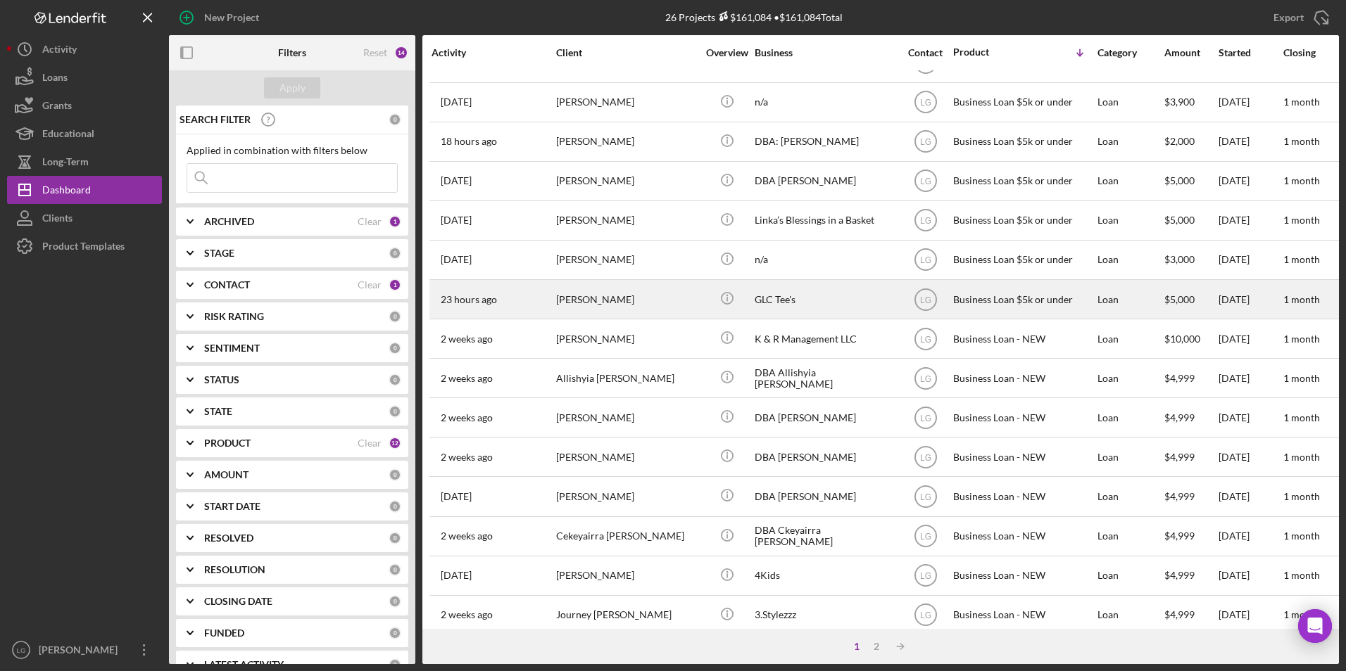
scroll to position [446, 0]
